Goal: Task Accomplishment & Management: Manage account settings

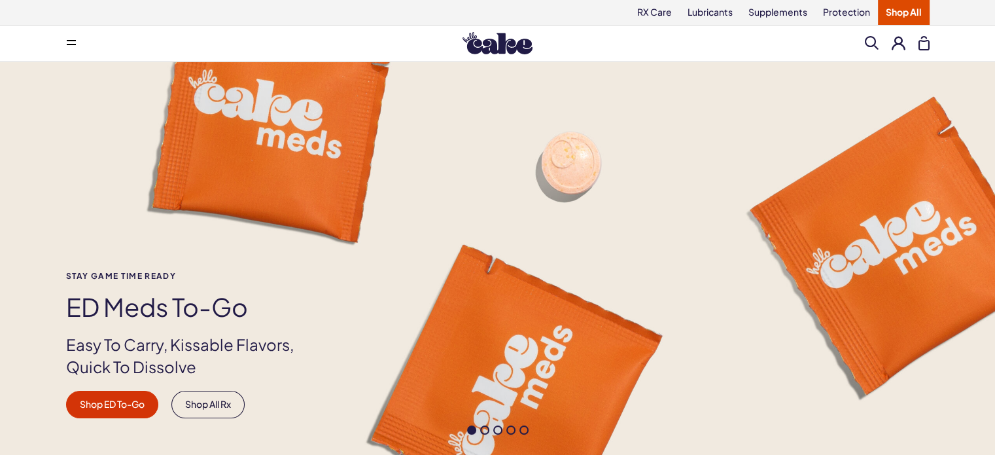
click at [906, 43] on div "Search Clear All" at bounding box center [897, 43] width 65 height 15
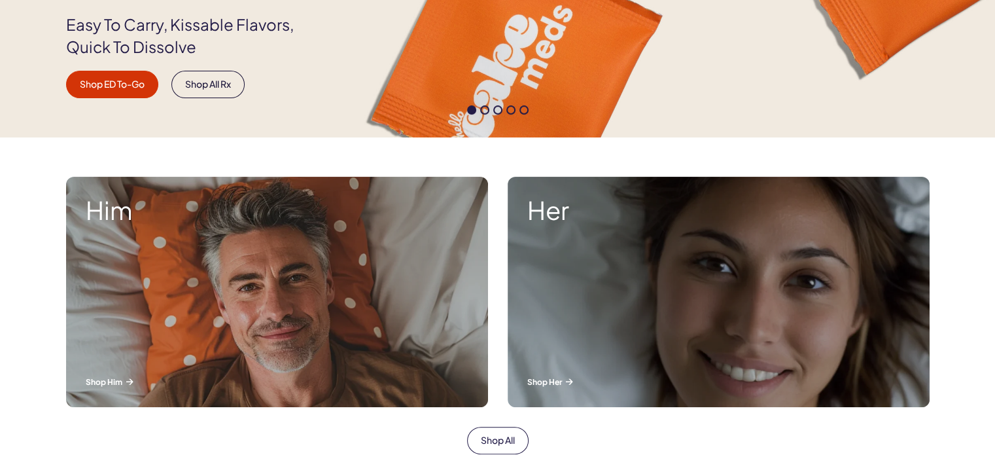
scroll to position [327, 0]
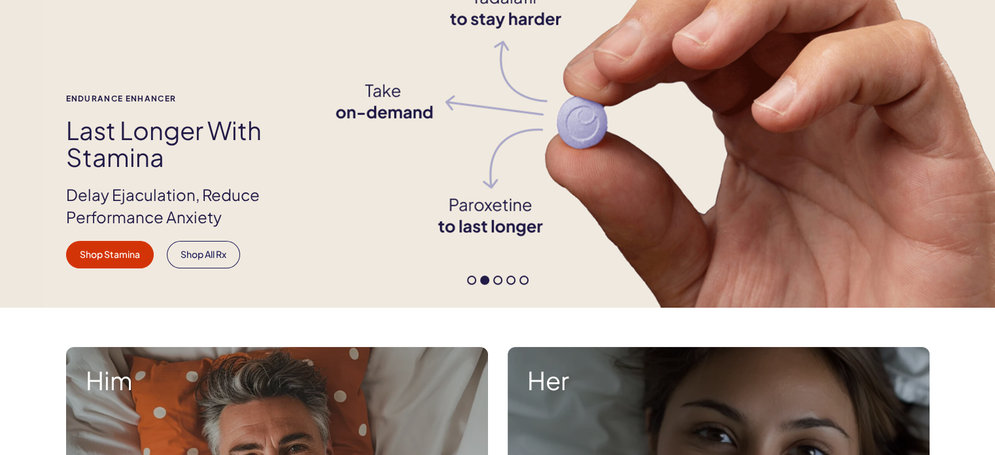
scroll to position [0, 0]
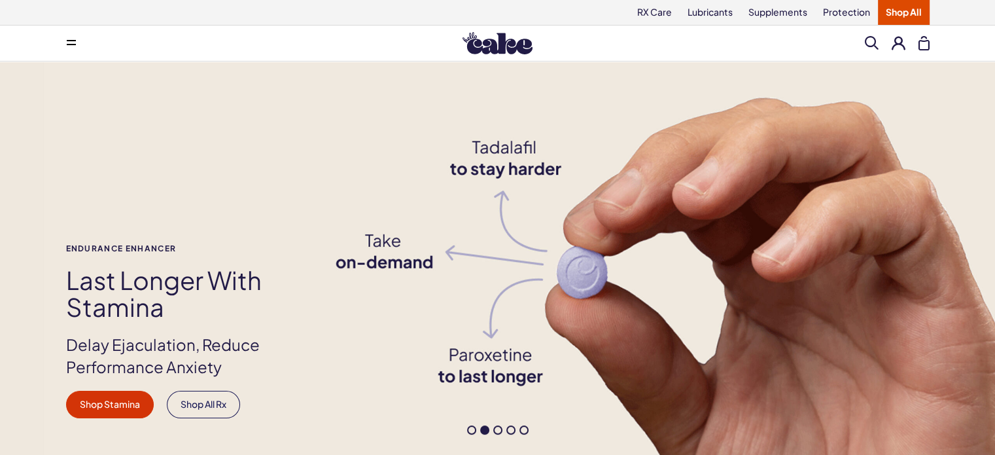
click at [896, 42] on button at bounding box center [899, 43] width 14 height 14
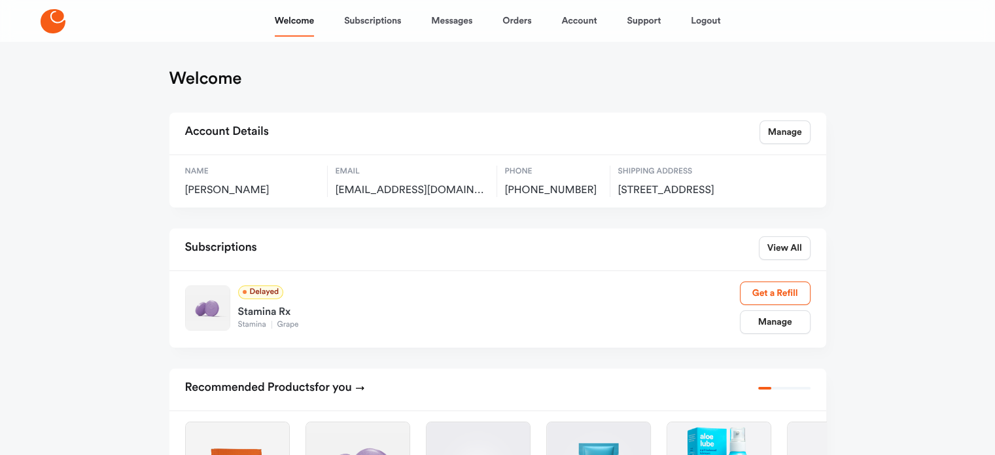
click at [254, 320] on div "Stamina Rx" at bounding box center [489, 309] width 502 height 21
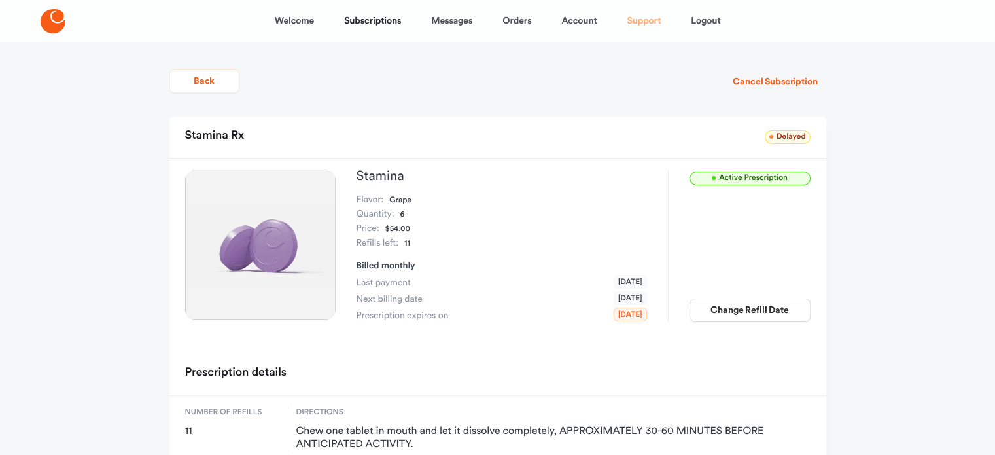
click at [642, 24] on link "Support" at bounding box center [644, 20] width 34 height 31
